Goal: Download file/media

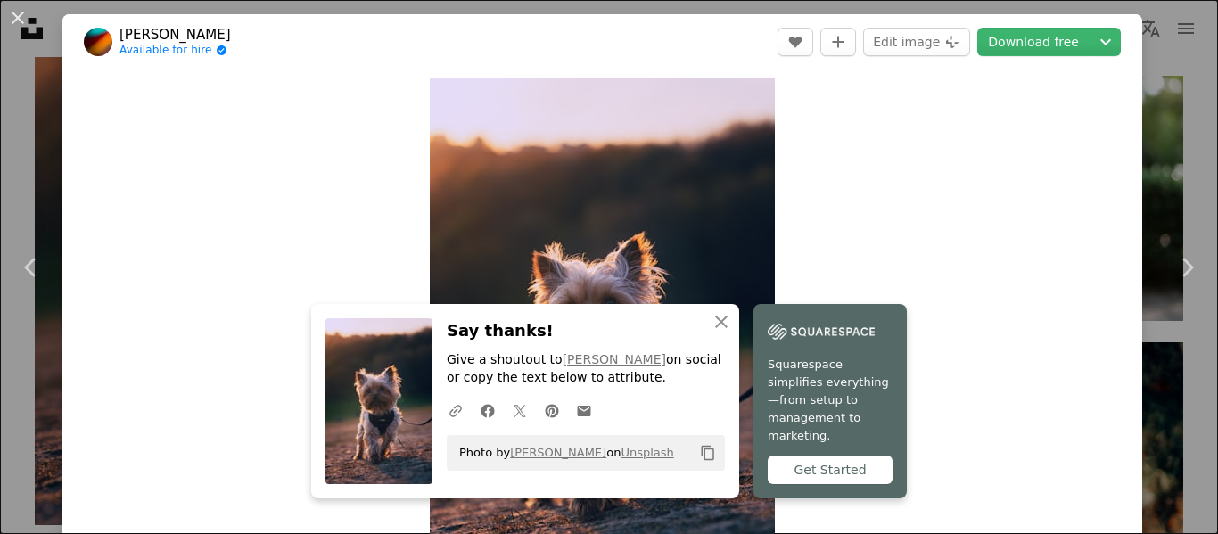
scroll to position [84, 0]
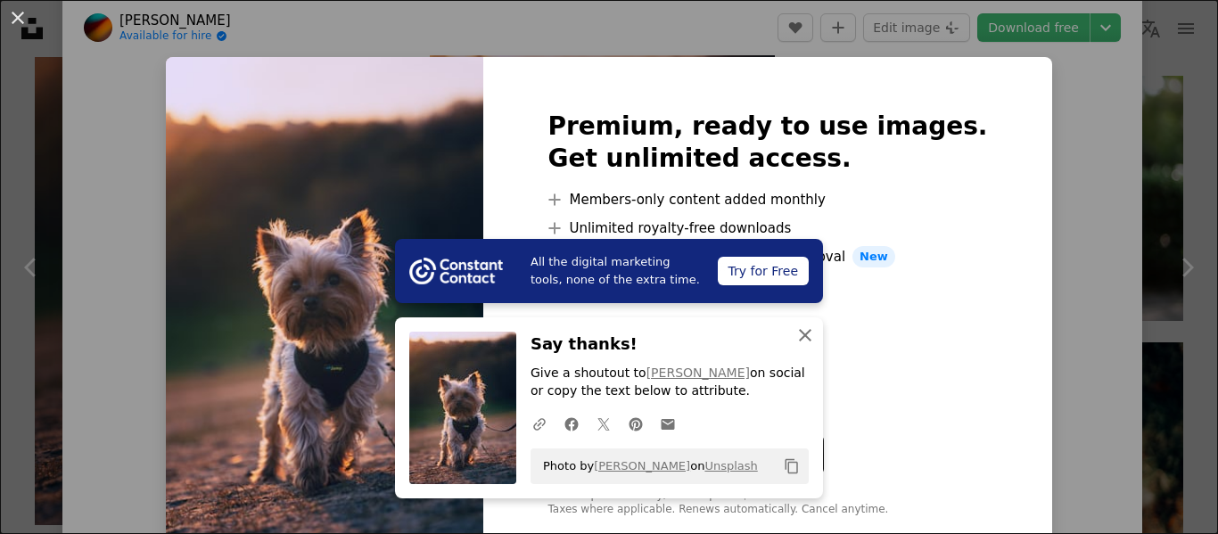
click at [806, 334] on icon "button" at bounding box center [805, 335] width 12 height 12
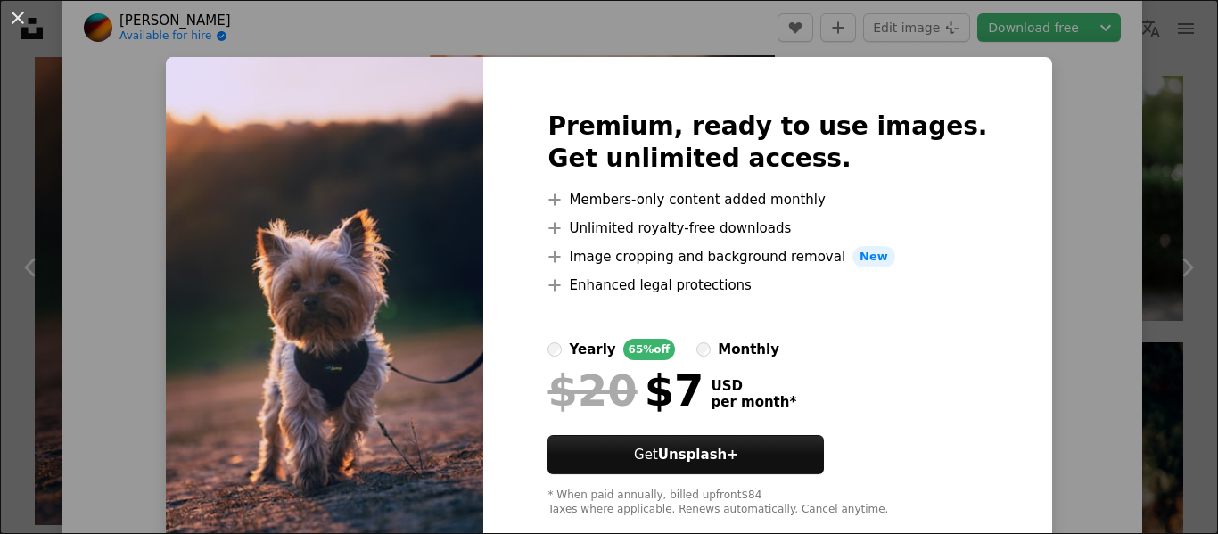
scroll to position [37, 0]
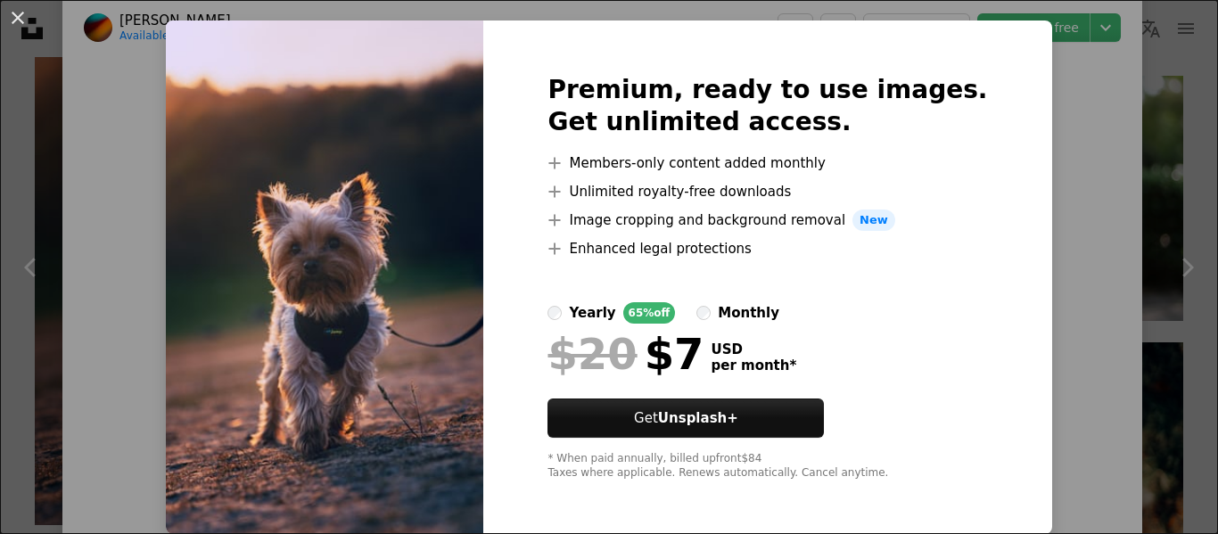
click at [1096, 279] on div "An X shape Premium, ready to use images. Get unlimited access. A plus sign Memb…" at bounding box center [609, 267] width 1218 height 534
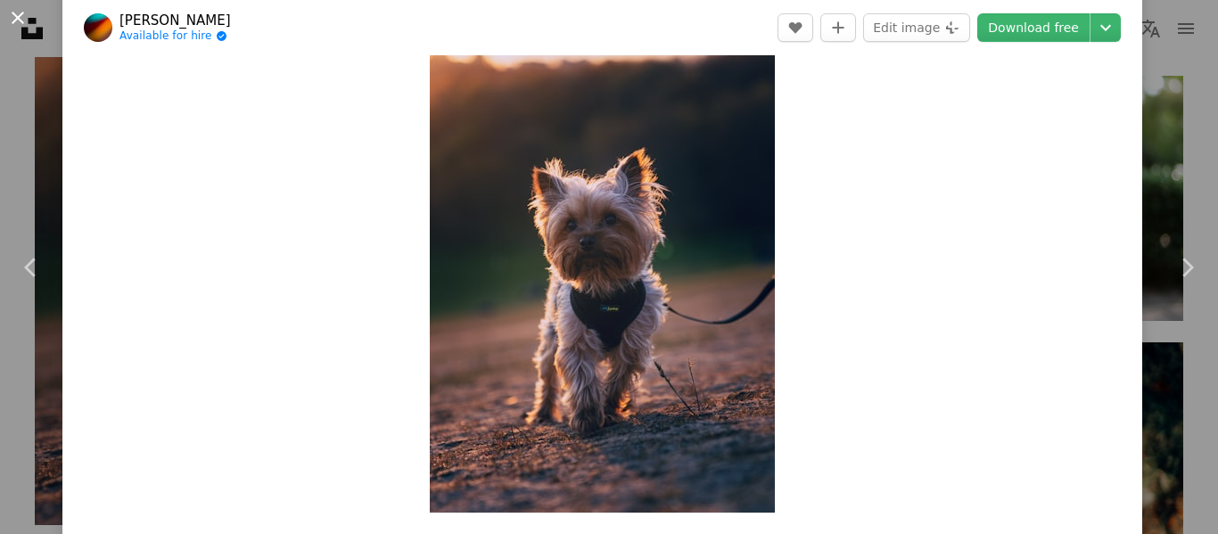
click at [7, 21] on button "An X shape" at bounding box center [17, 17] width 21 height 21
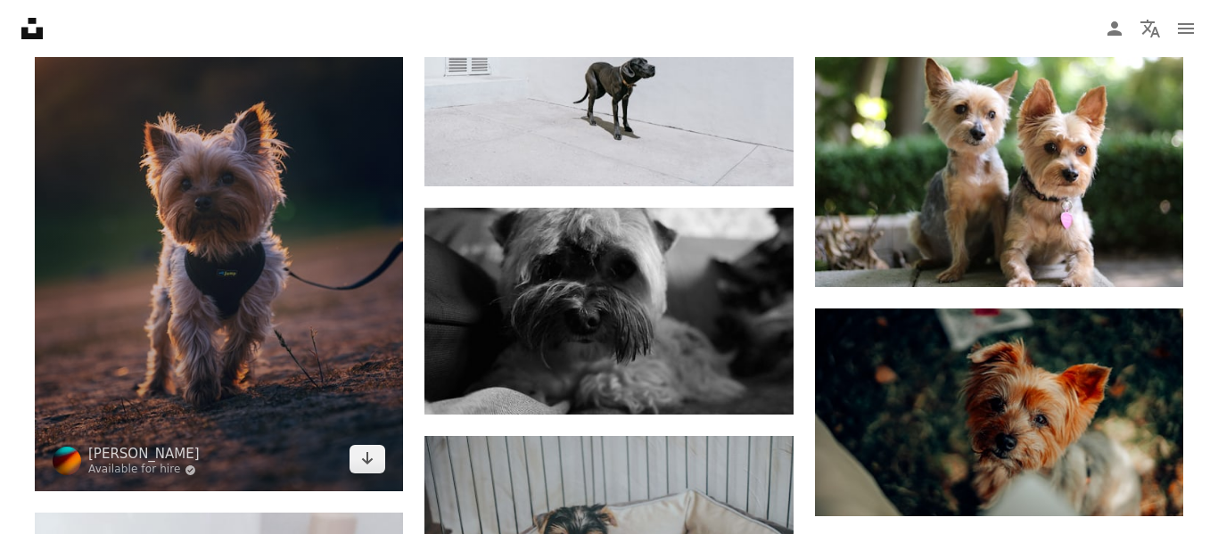
scroll to position [1954, 0]
